Goal: Check status: Check status

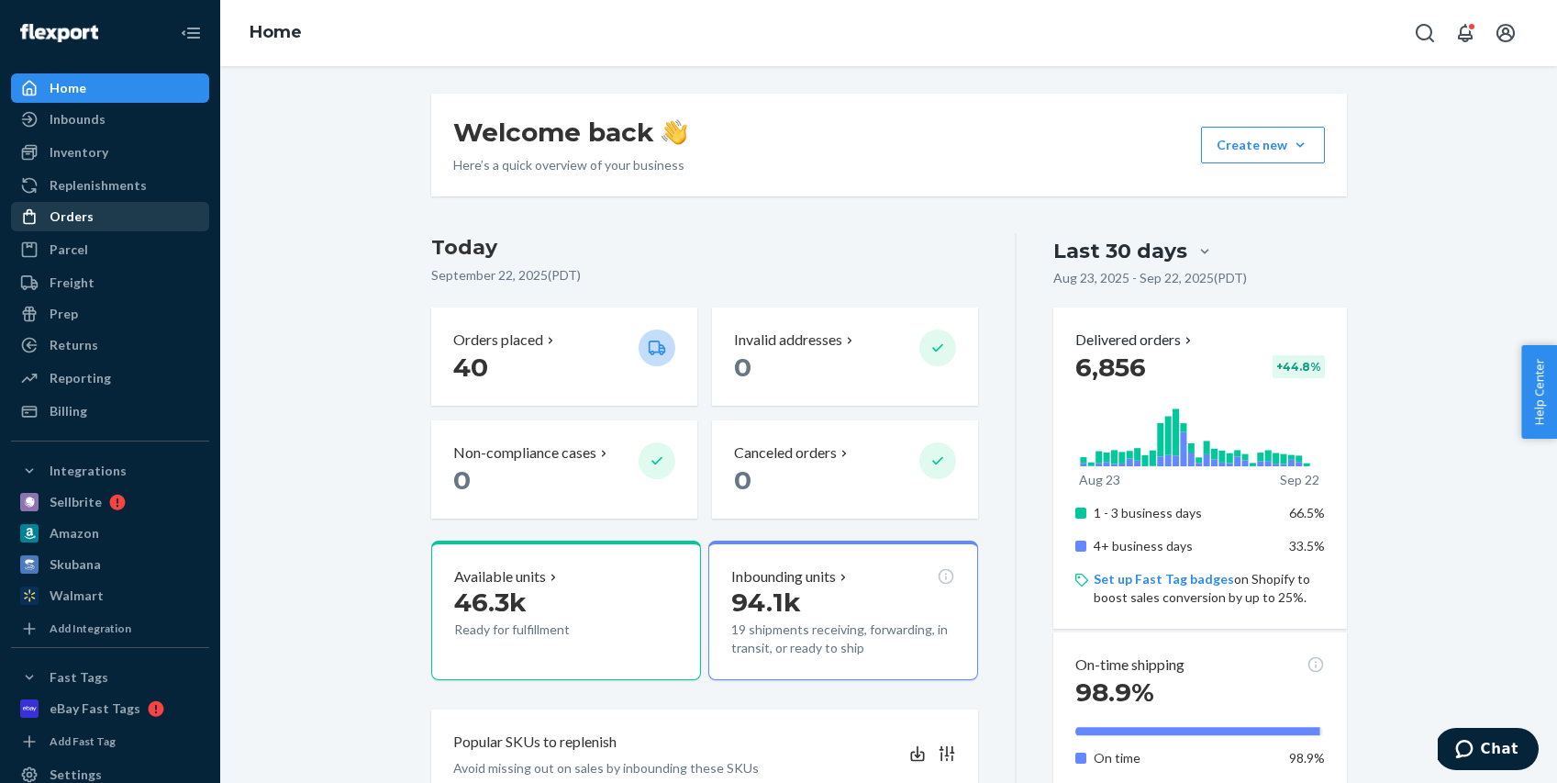
click at [94, 211] on div "Orders" at bounding box center [110, 217] width 195 height 26
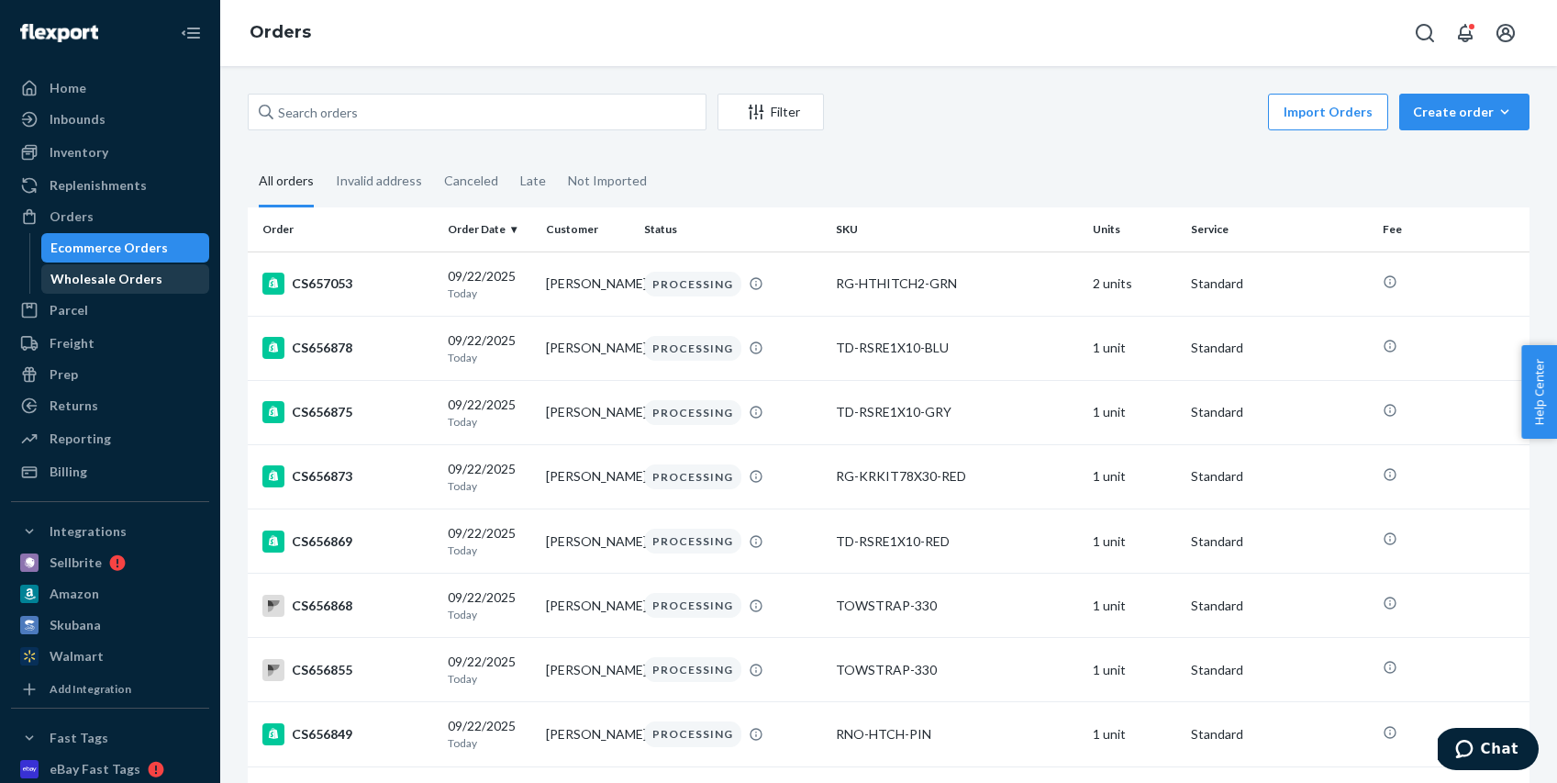
click at [116, 275] on div "Wholesale Orders" at bounding box center [106, 279] width 112 height 18
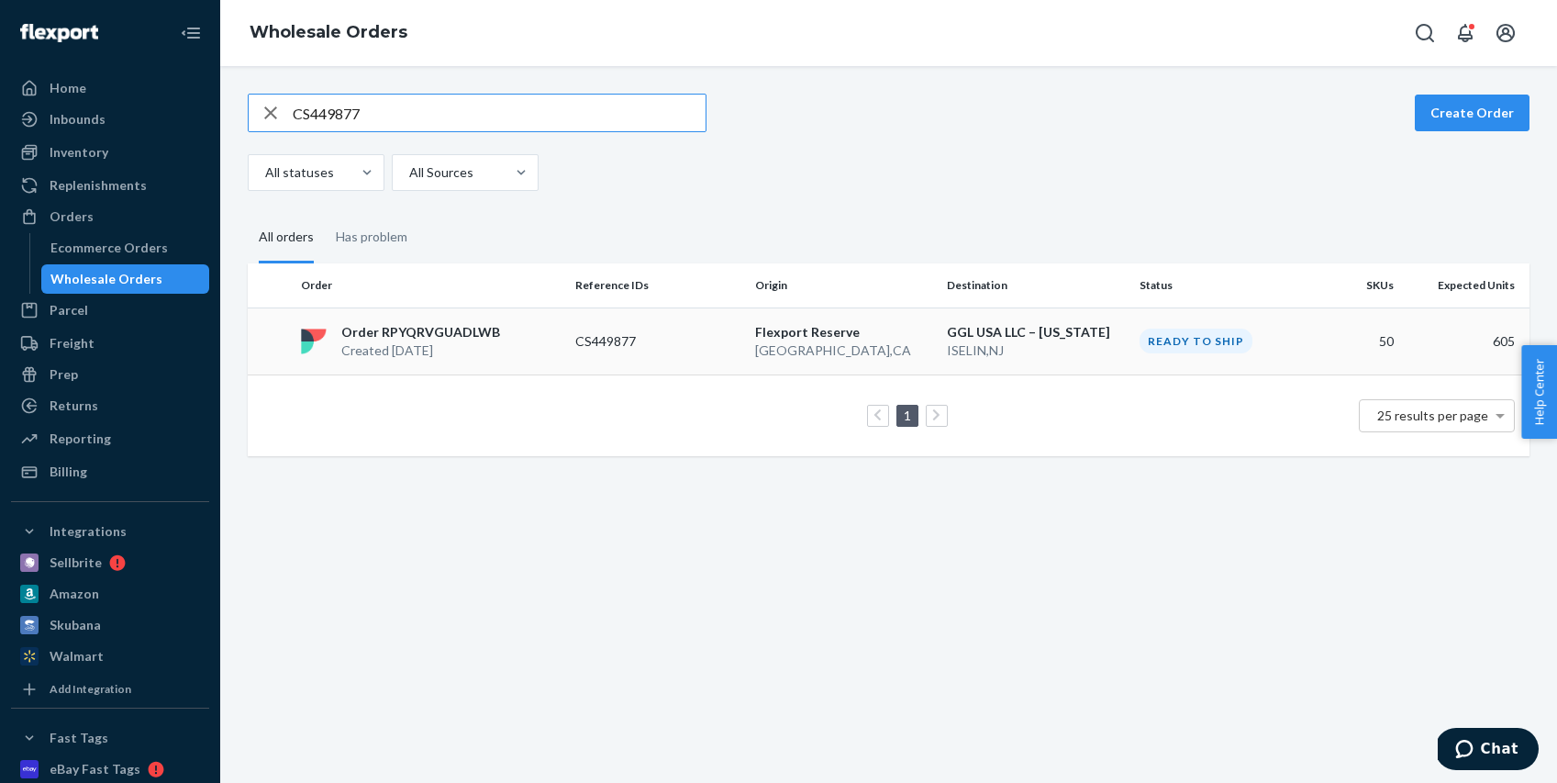
type input "CS449877"
click at [594, 343] on p "CS449877" at bounding box center [648, 341] width 147 height 18
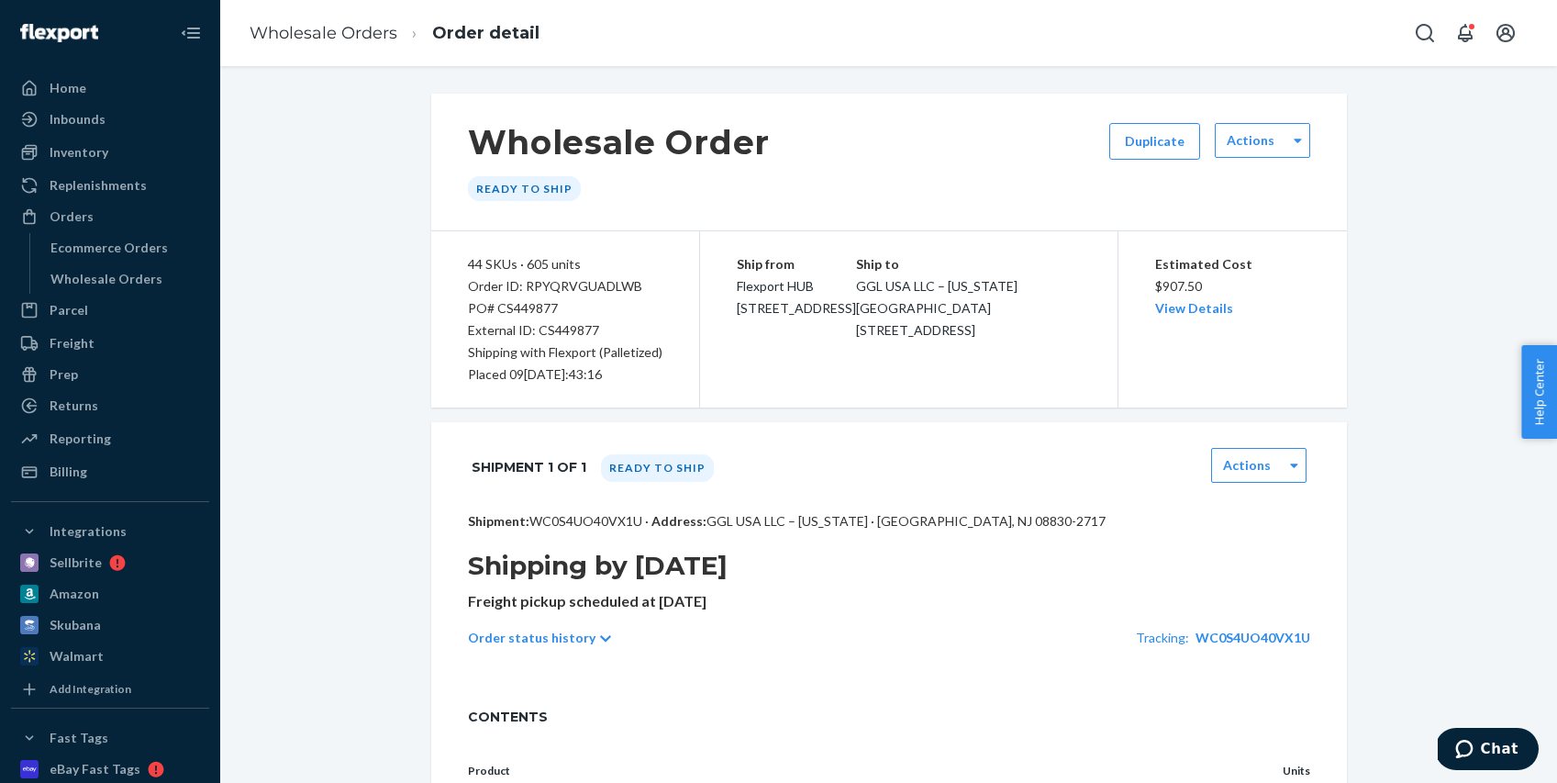
scroll to position [166, 0]
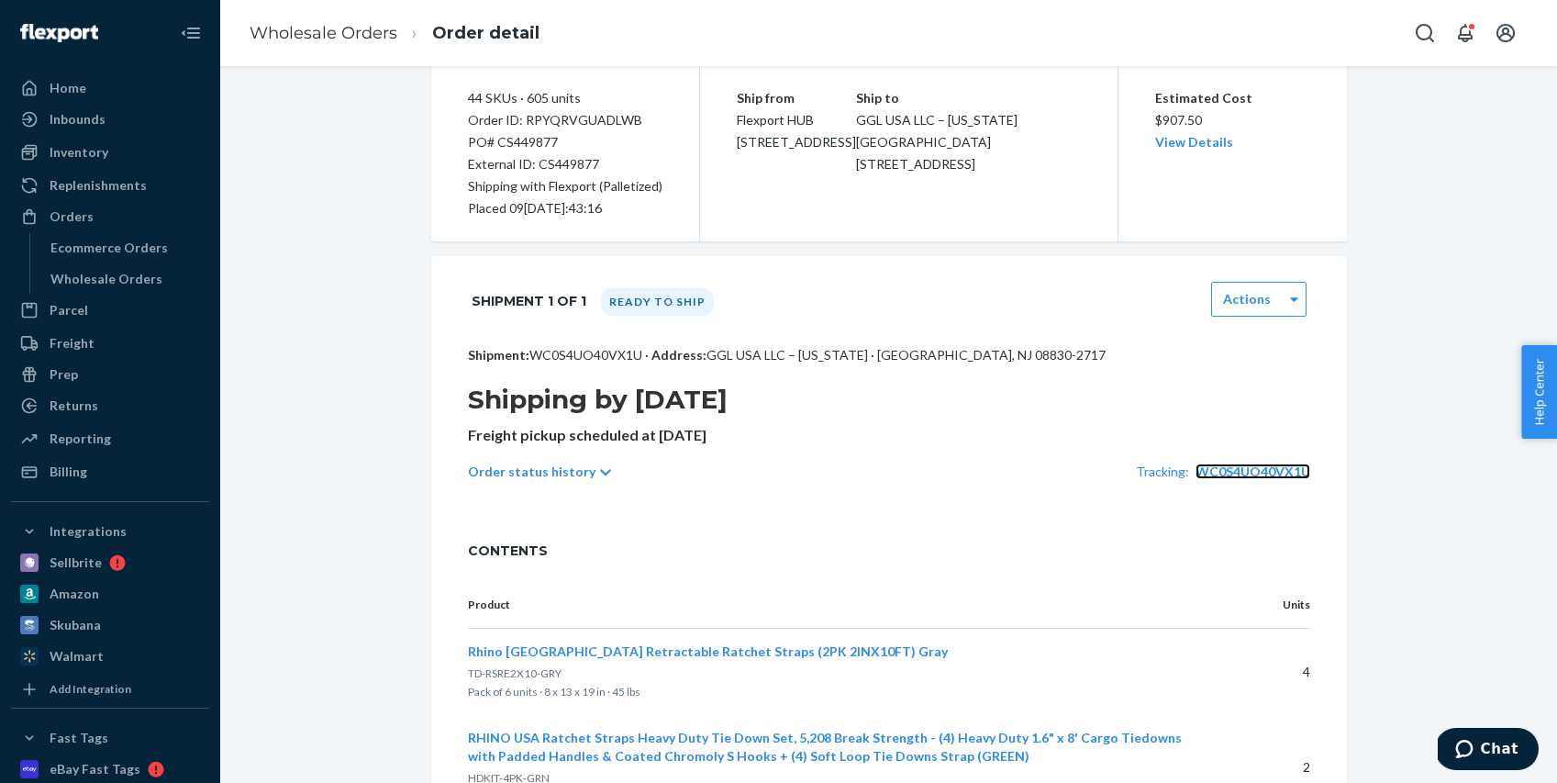
click at [1267, 472] on span "WC0S4UO40VX1U" at bounding box center [1253, 471] width 115 height 16
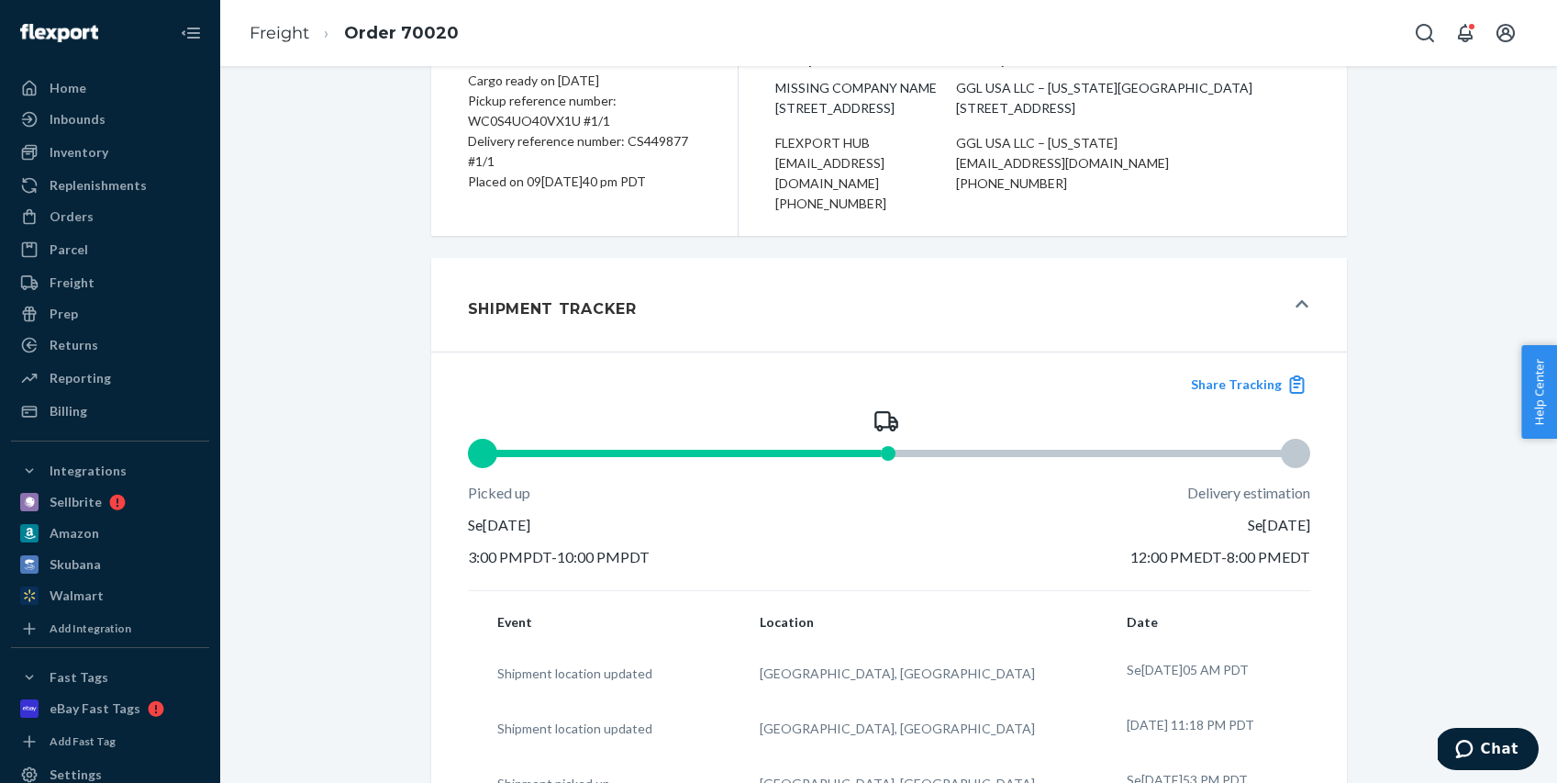
scroll to position [187, 0]
click at [1229, 389] on button "Share Tracking" at bounding box center [1248, 383] width 125 height 20
